Goal: Navigation & Orientation: Find specific page/section

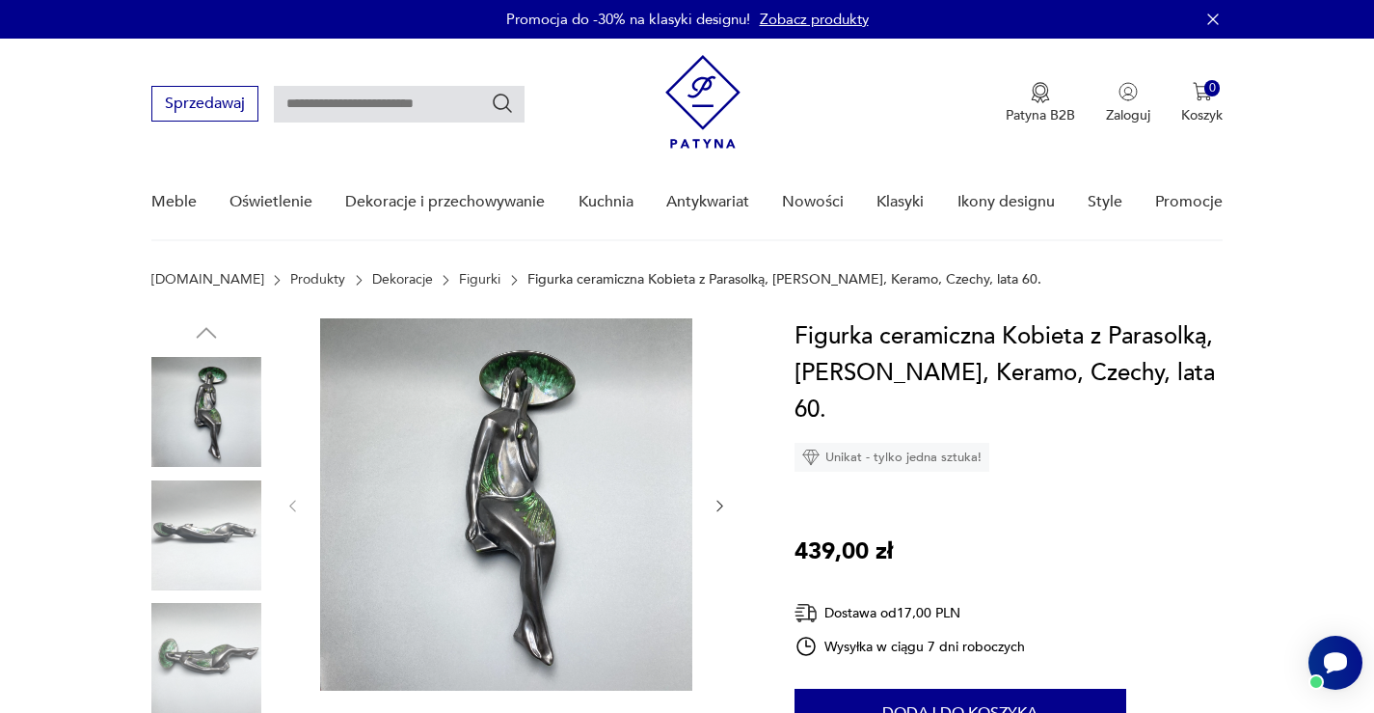
click at [221, 652] on img at bounding box center [206, 658] width 110 height 110
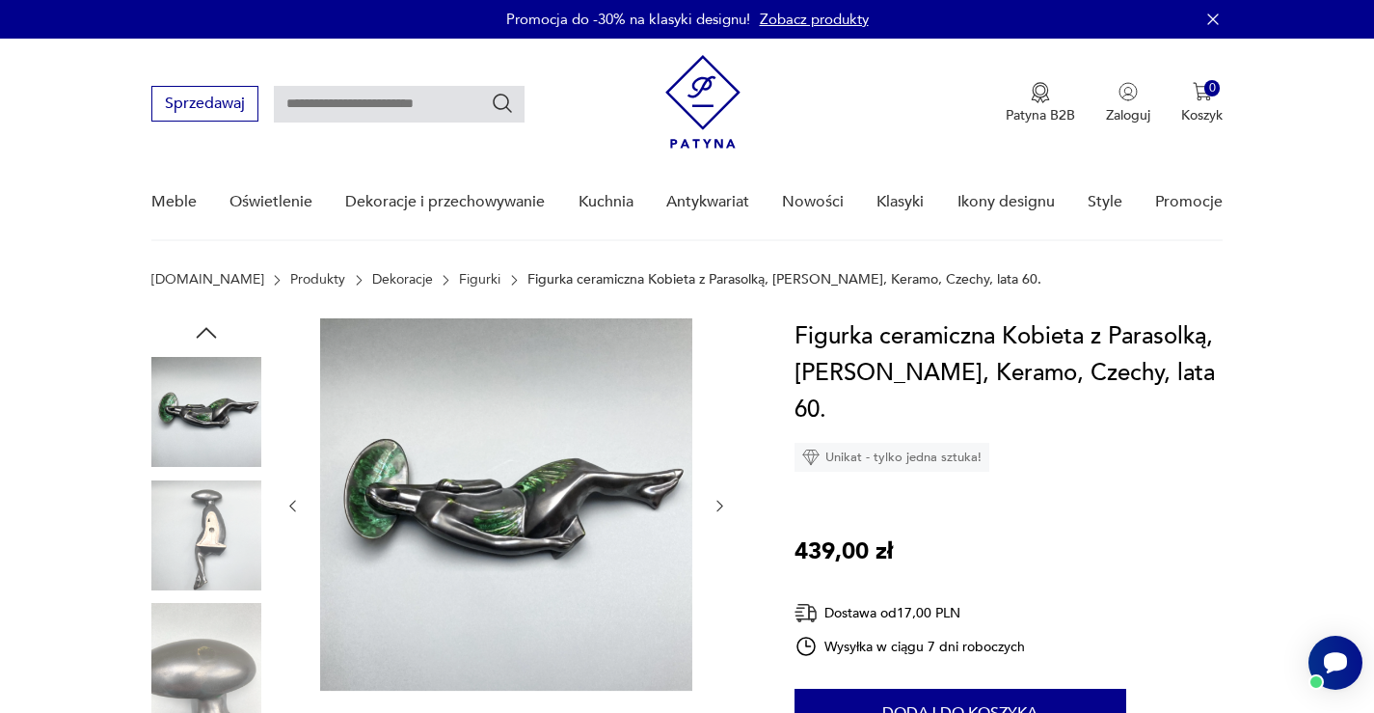
click at [214, 661] on img at bounding box center [206, 658] width 110 height 110
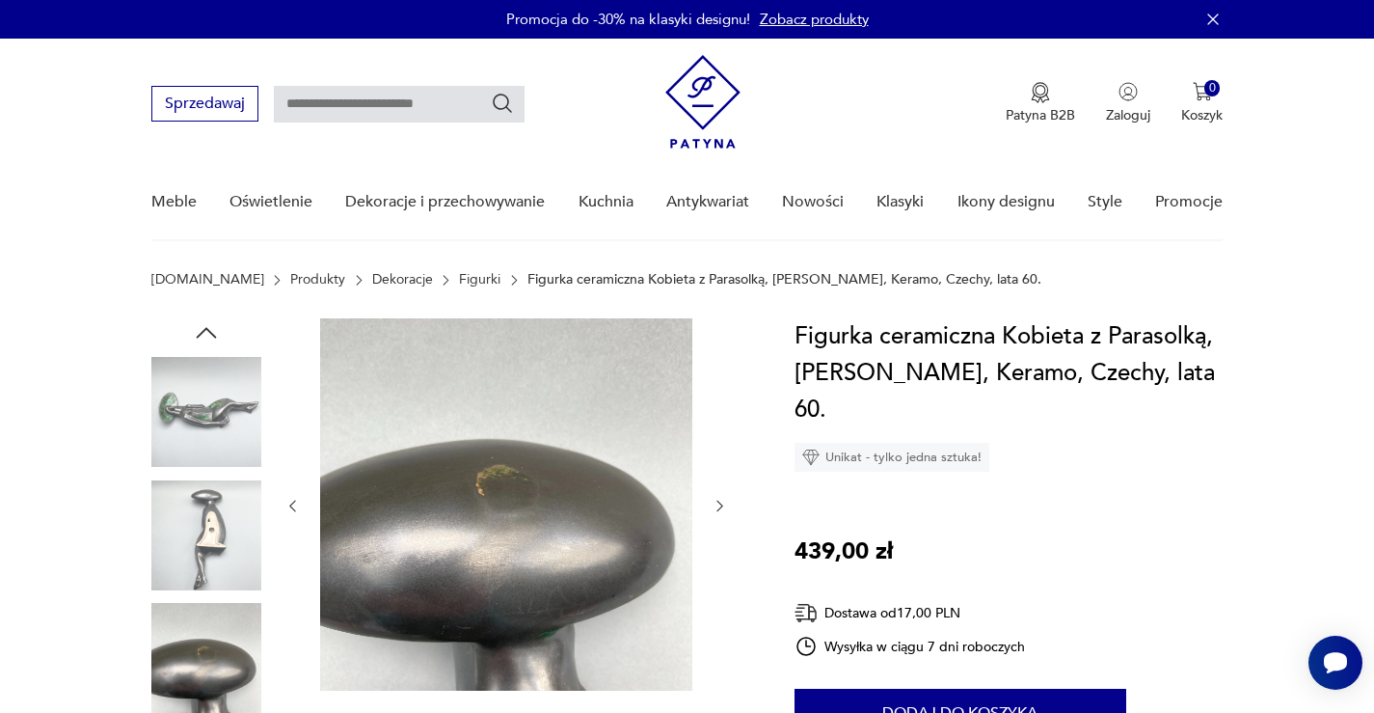
click at [196, 416] on img at bounding box center [206, 412] width 110 height 110
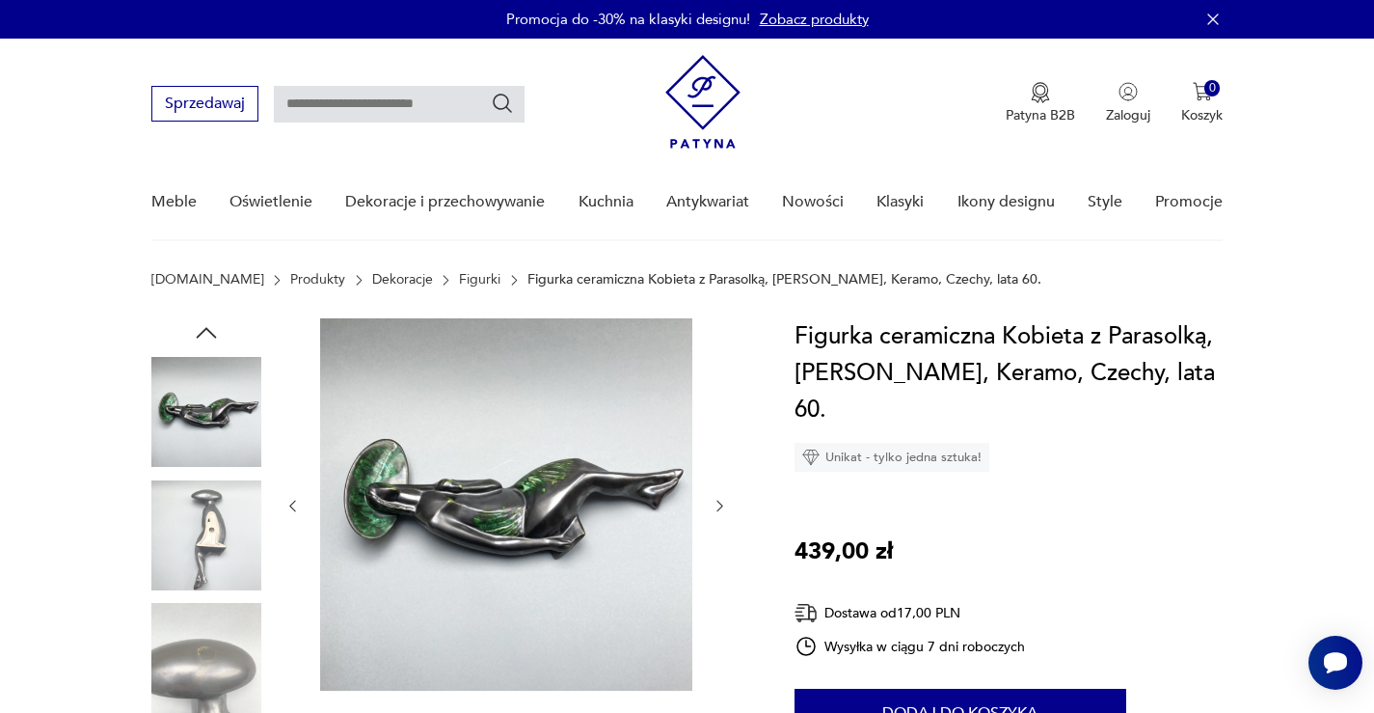
click at [459, 275] on link "Figurki" at bounding box center [479, 279] width 41 height 15
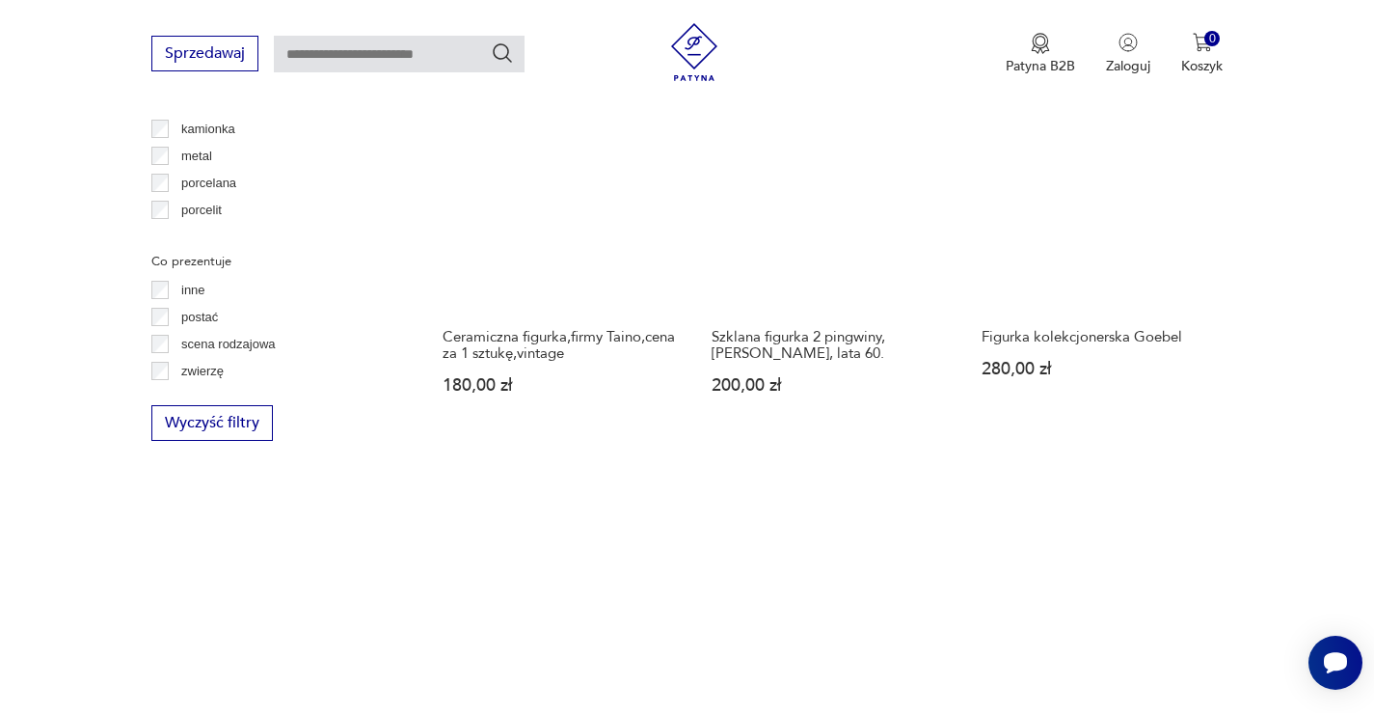
scroll to position [2921, 0]
